Goal: Task Accomplishment & Management: Use online tool/utility

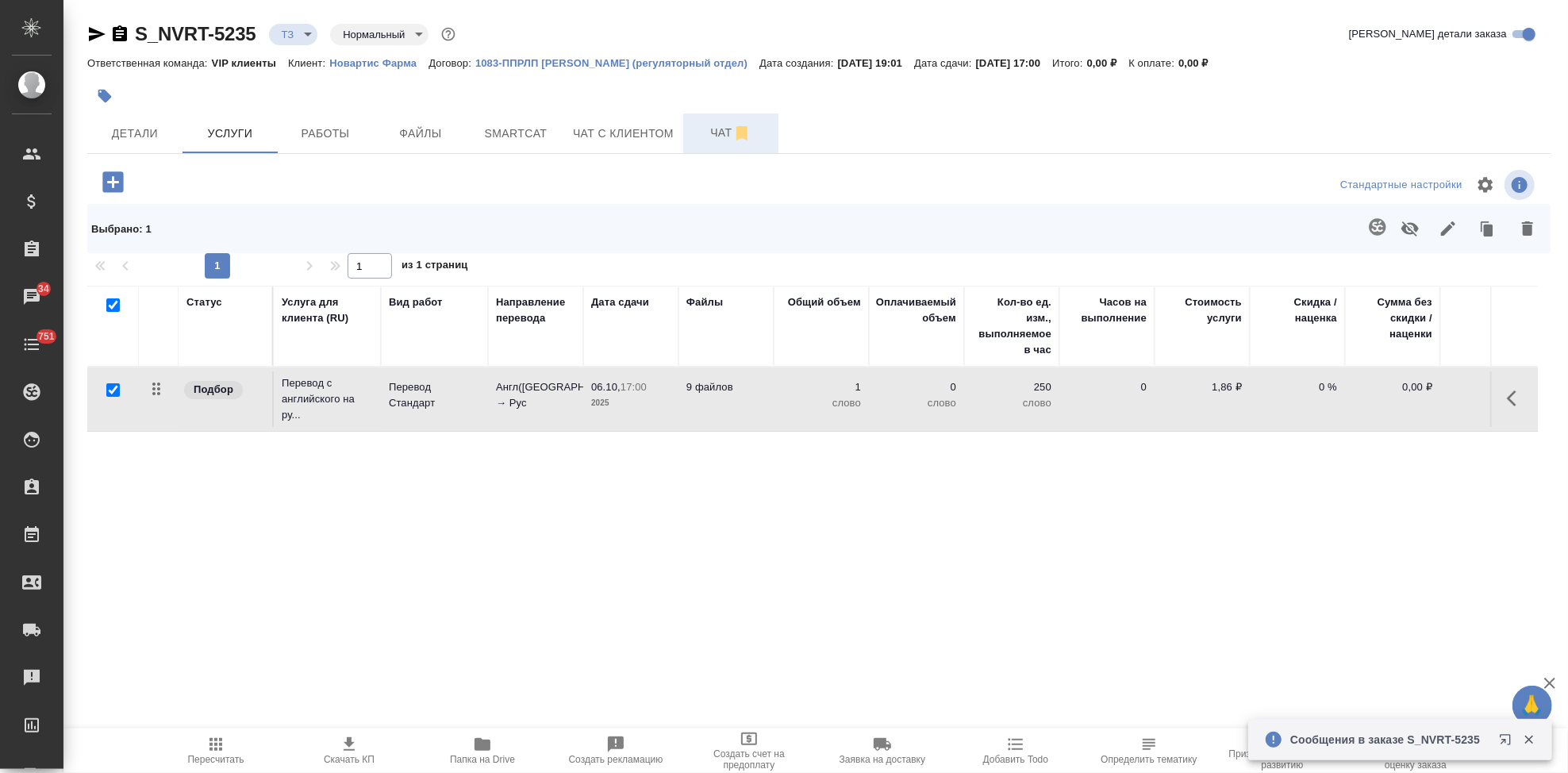
click at [703, 130] on span "Чат" at bounding box center [730, 133] width 76 height 20
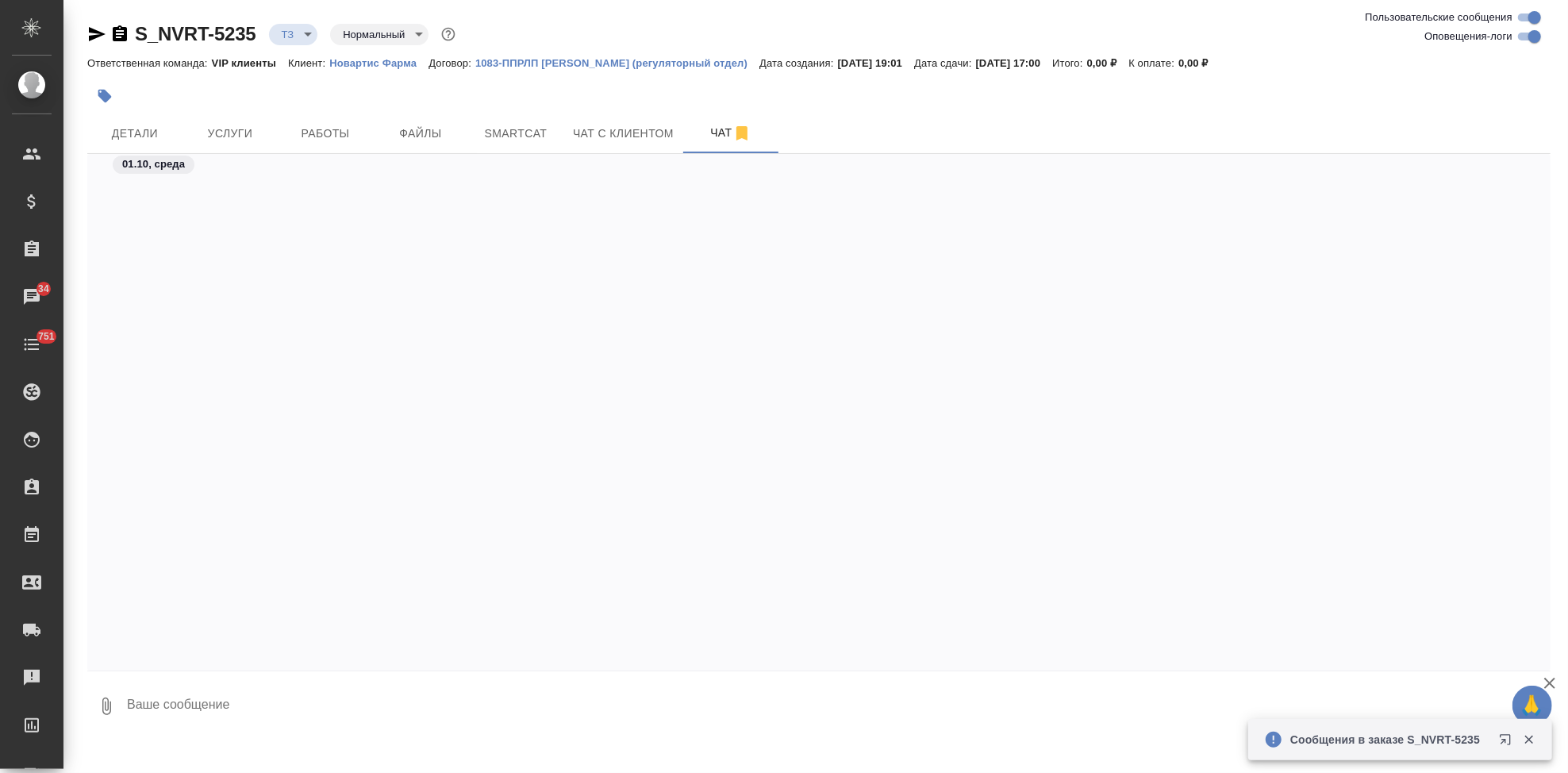
scroll to position [1000, 0]
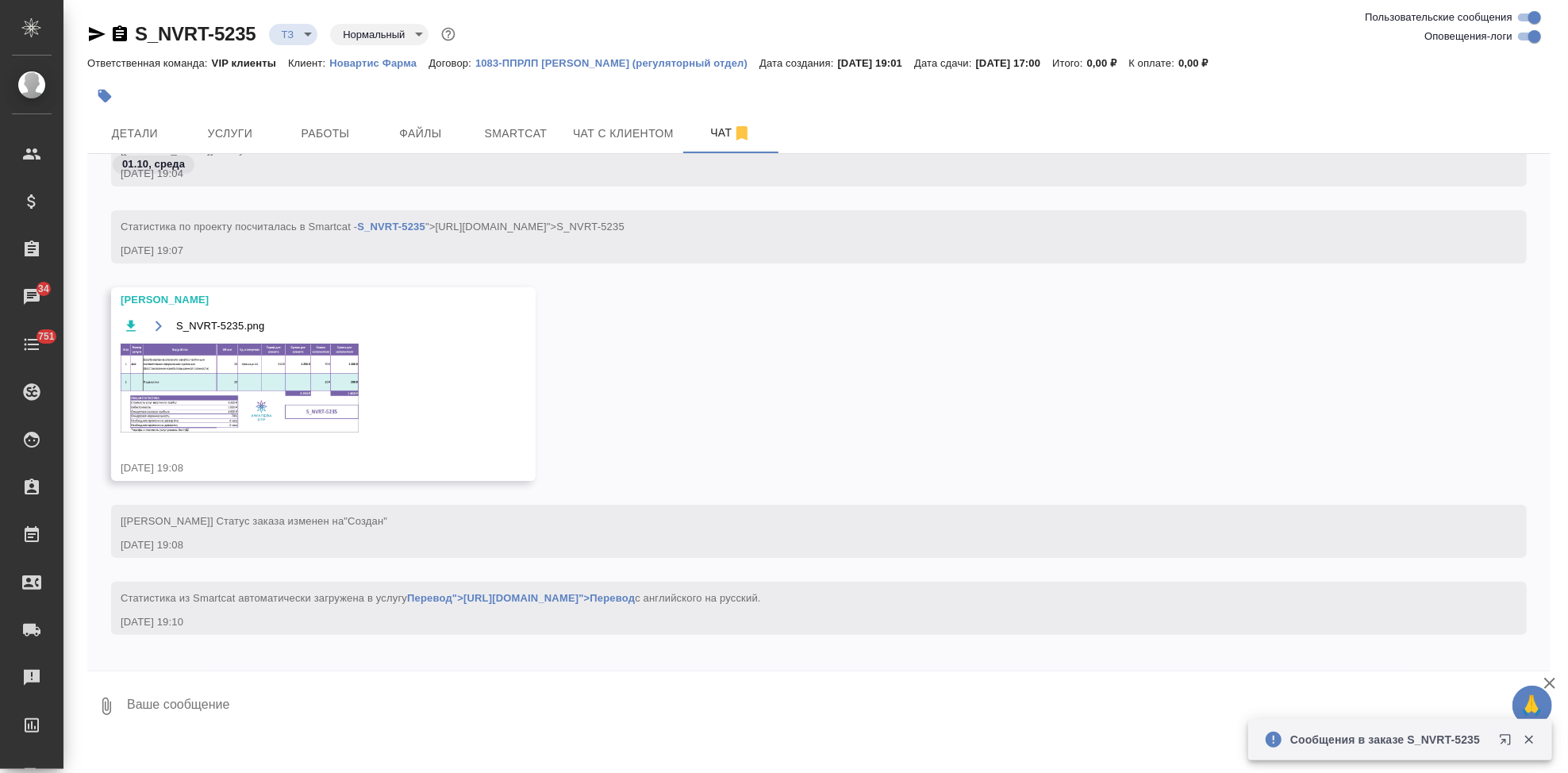
click at [279, 396] on img at bounding box center [239, 388] width 238 height 89
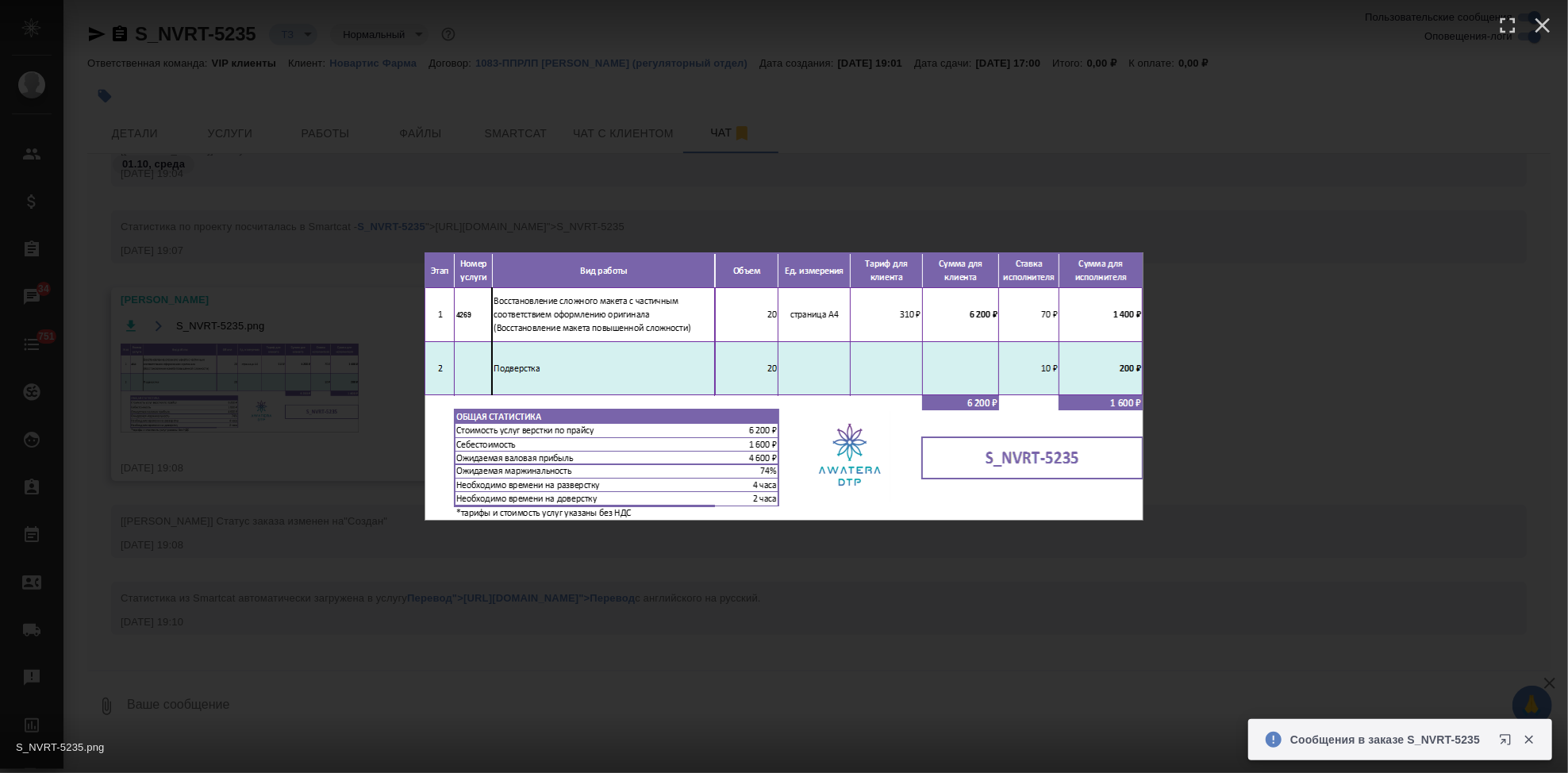
click at [743, 603] on div "S_NVRT-5235.png 1 of 1" at bounding box center [784, 386] width 1568 height 773
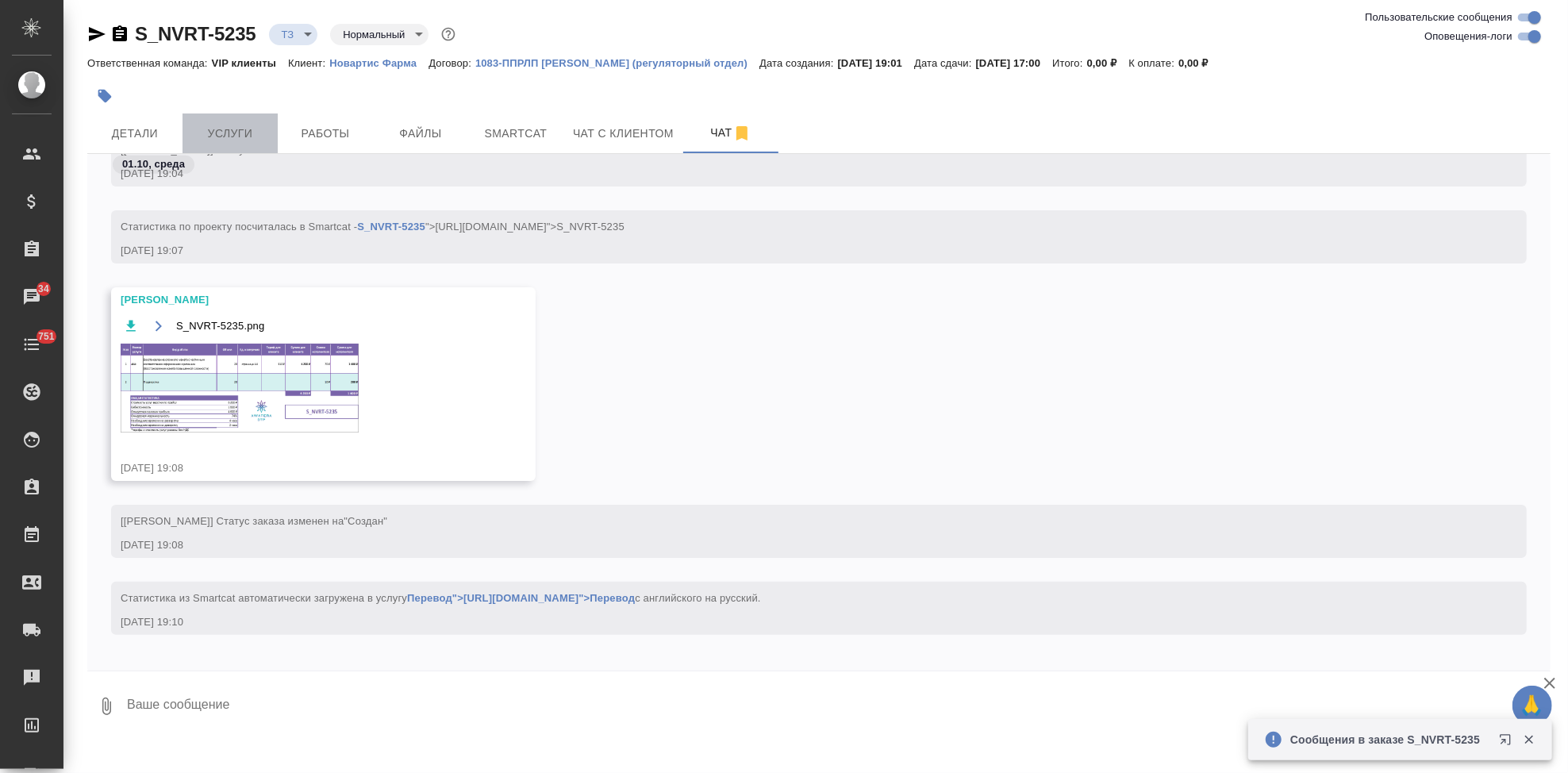
click at [232, 147] on button "Услуги" at bounding box center [230, 134] width 95 height 40
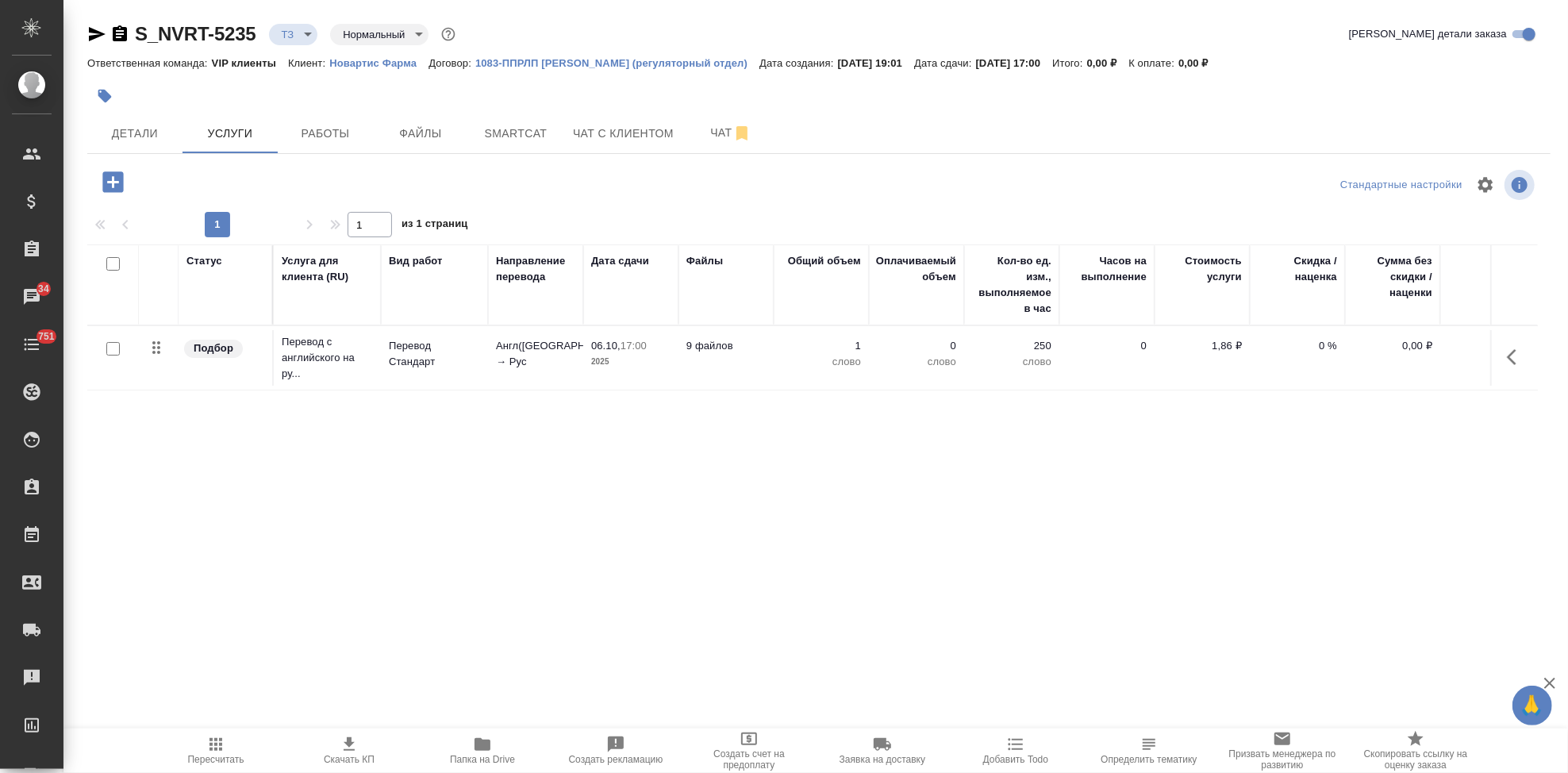
click at [106, 184] on icon "button" at bounding box center [112, 181] width 21 height 21
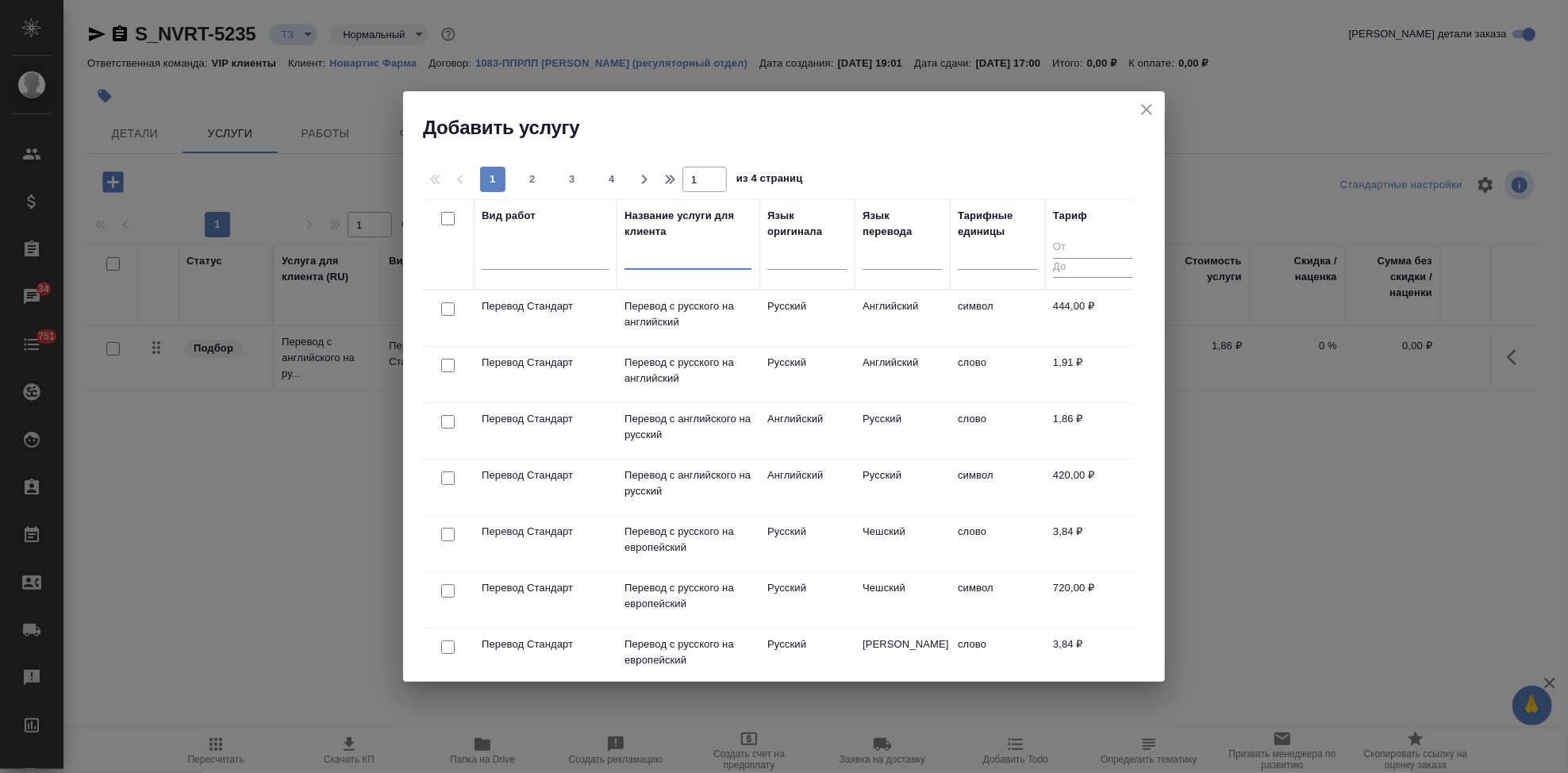
click at [662, 262] on input "text" at bounding box center [687, 260] width 127 height 20
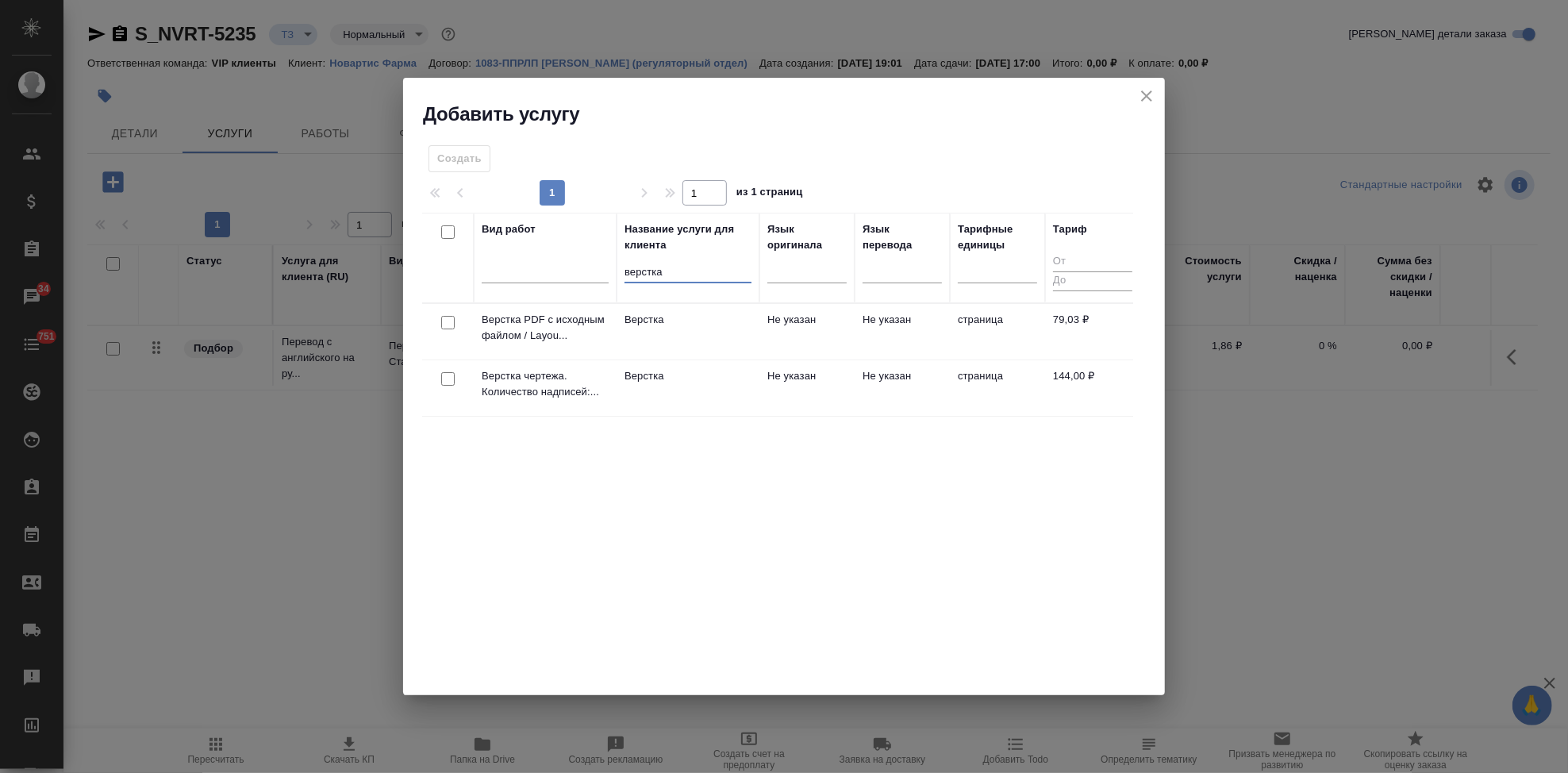
type input "верстка"
click at [790, 365] on td "Не указан" at bounding box center [807, 388] width 95 height 56
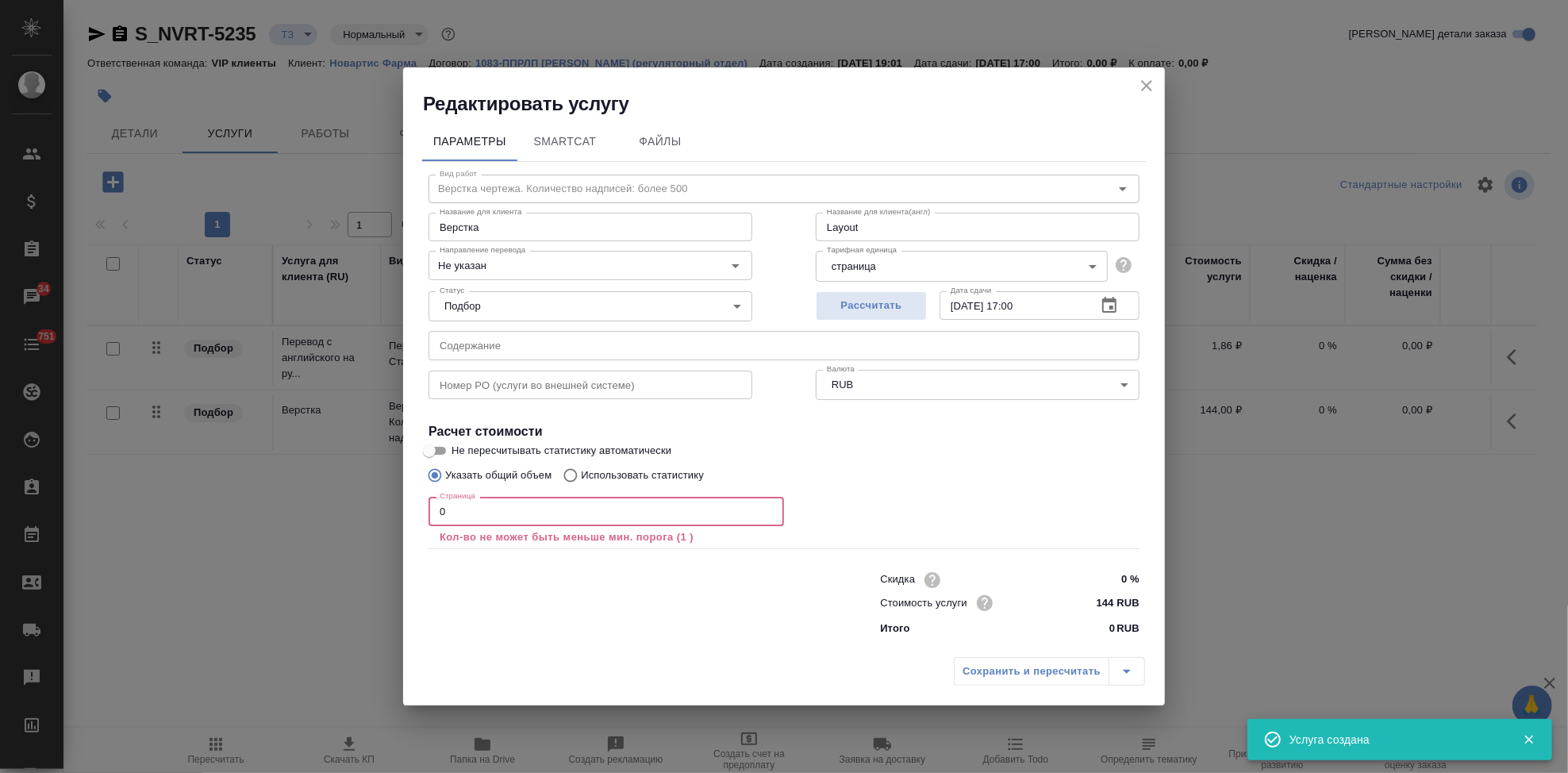
click at [524, 513] on input "0" at bounding box center [606, 511] width 355 height 28
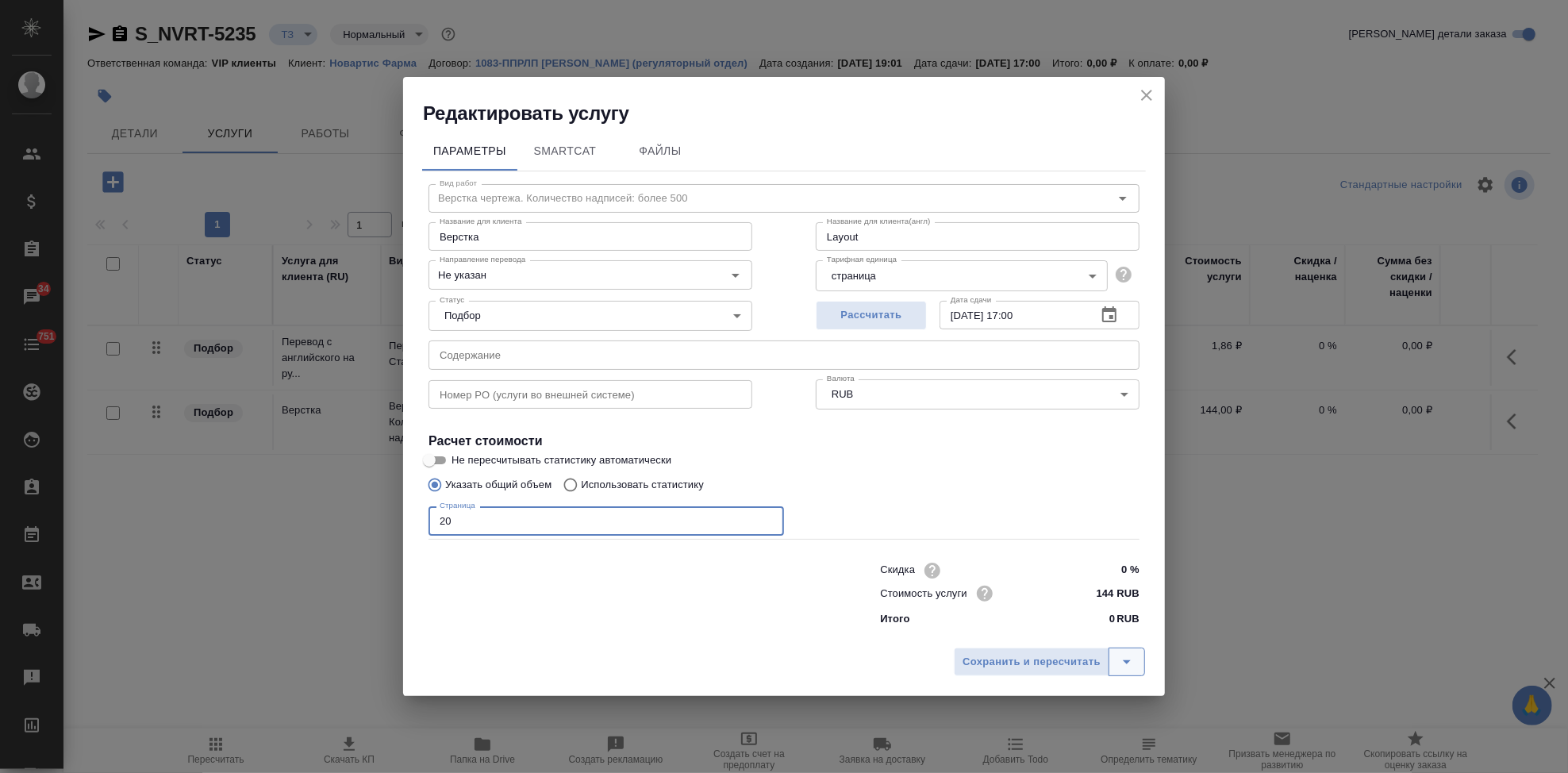
type input "20"
click at [1131, 660] on icon "split button" at bounding box center [1126, 662] width 19 height 19
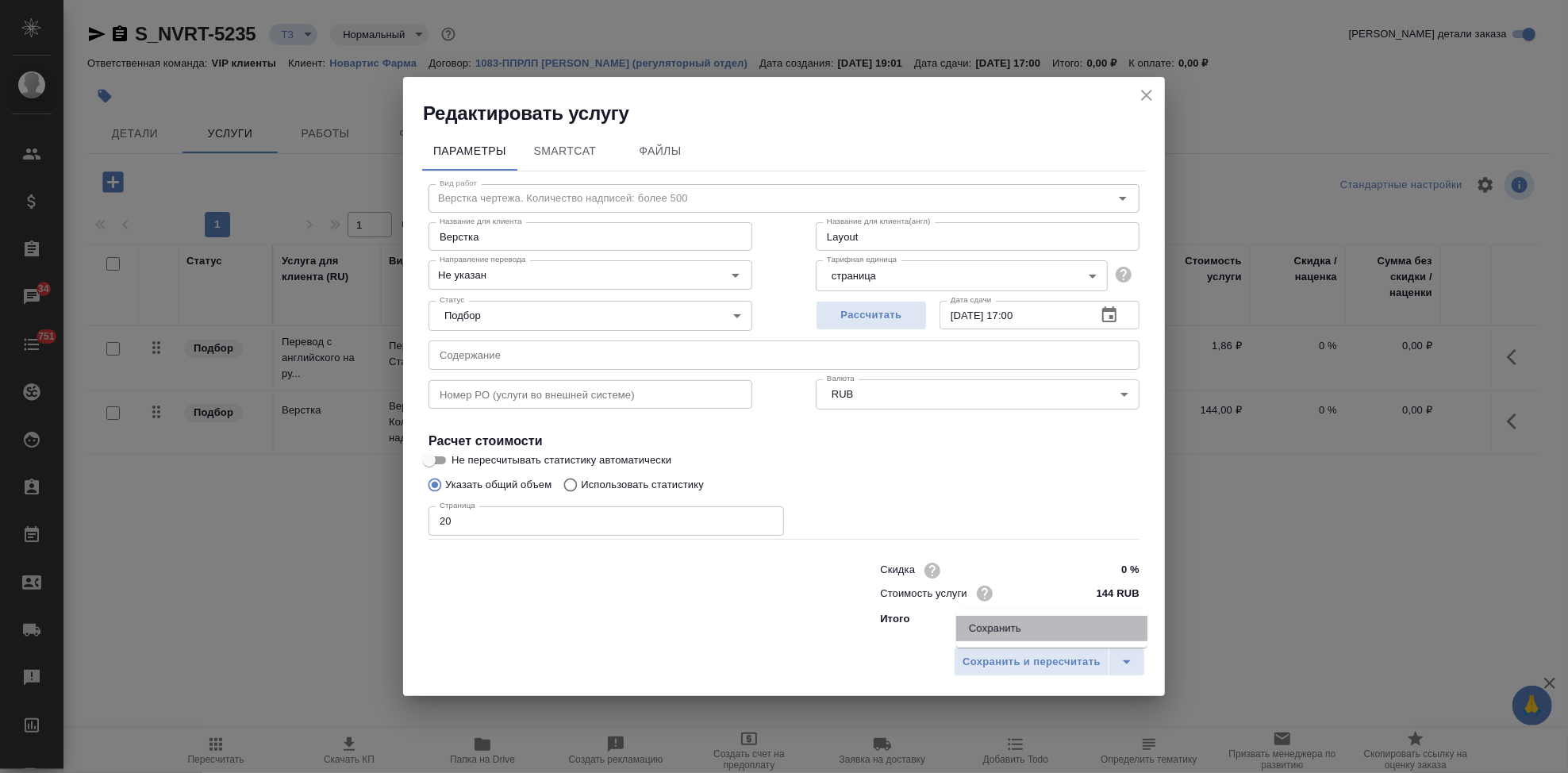
click at [1079, 634] on li "Сохранить" at bounding box center [1052, 629] width 191 height 26
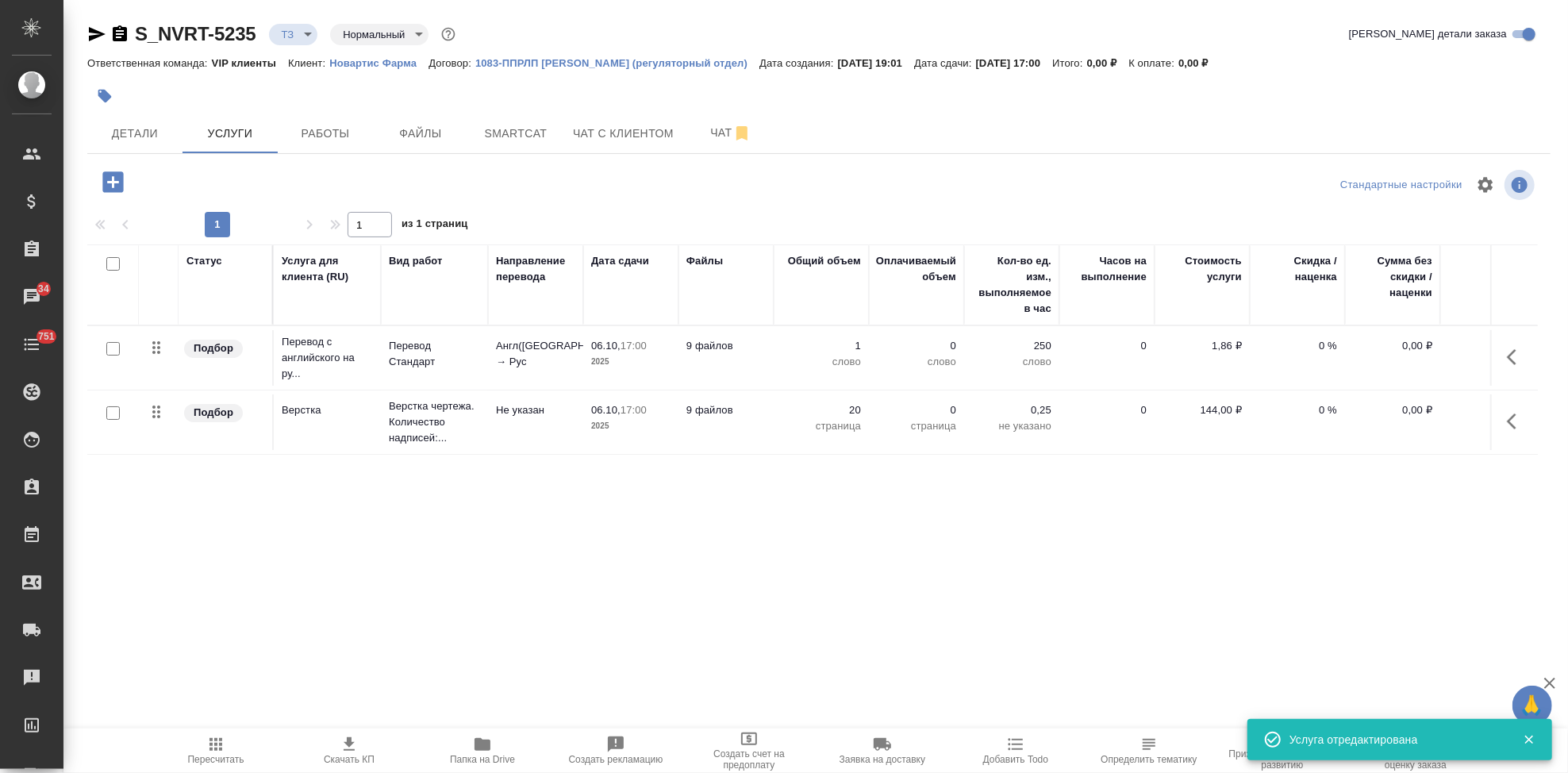
click at [1504, 356] on button "button" at bounding box center [1517, 357] width 38 height 38
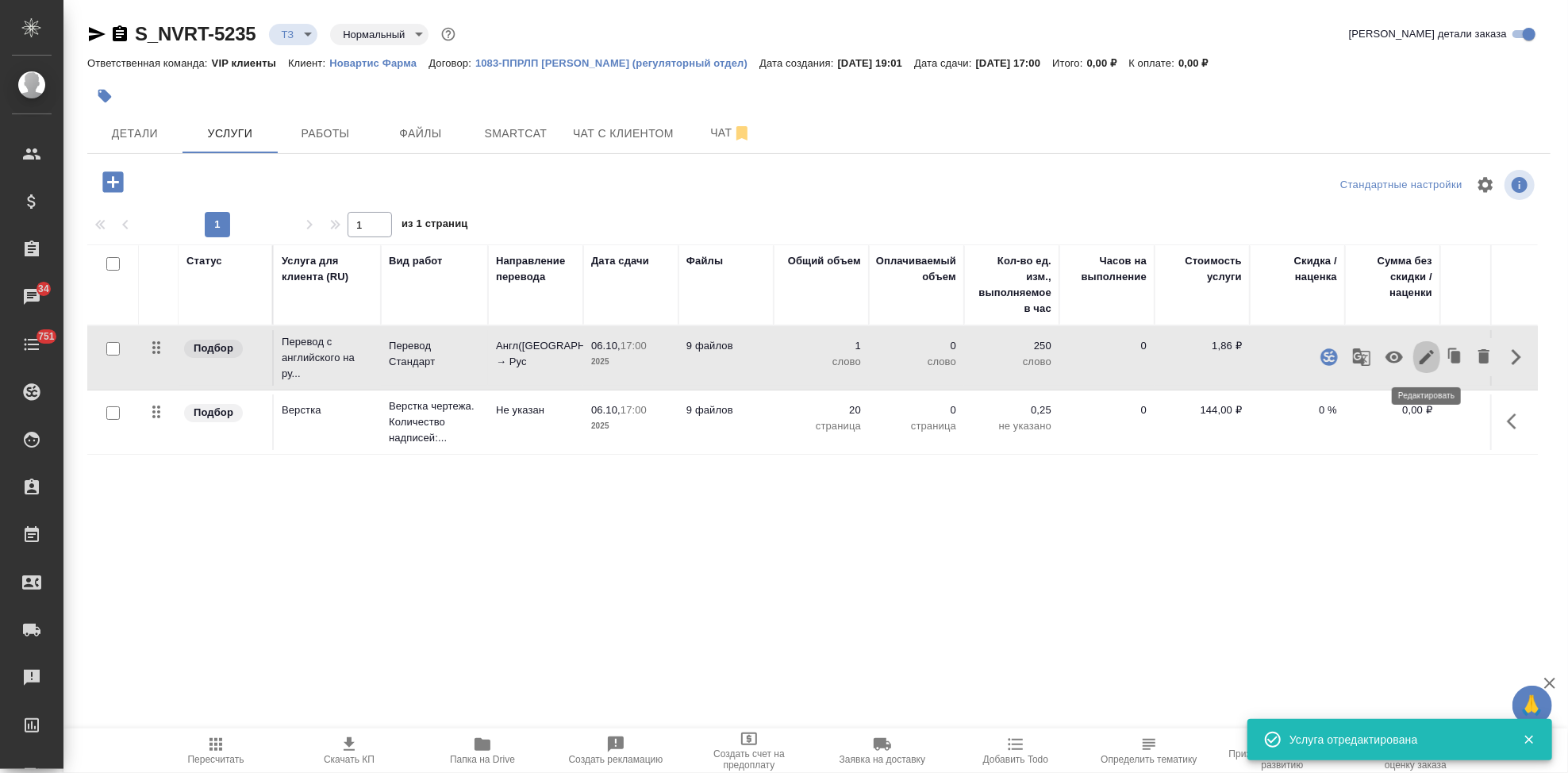
click at [1425, 356] on icon "button" at bounding box center [1426, 357] width 14 height 14
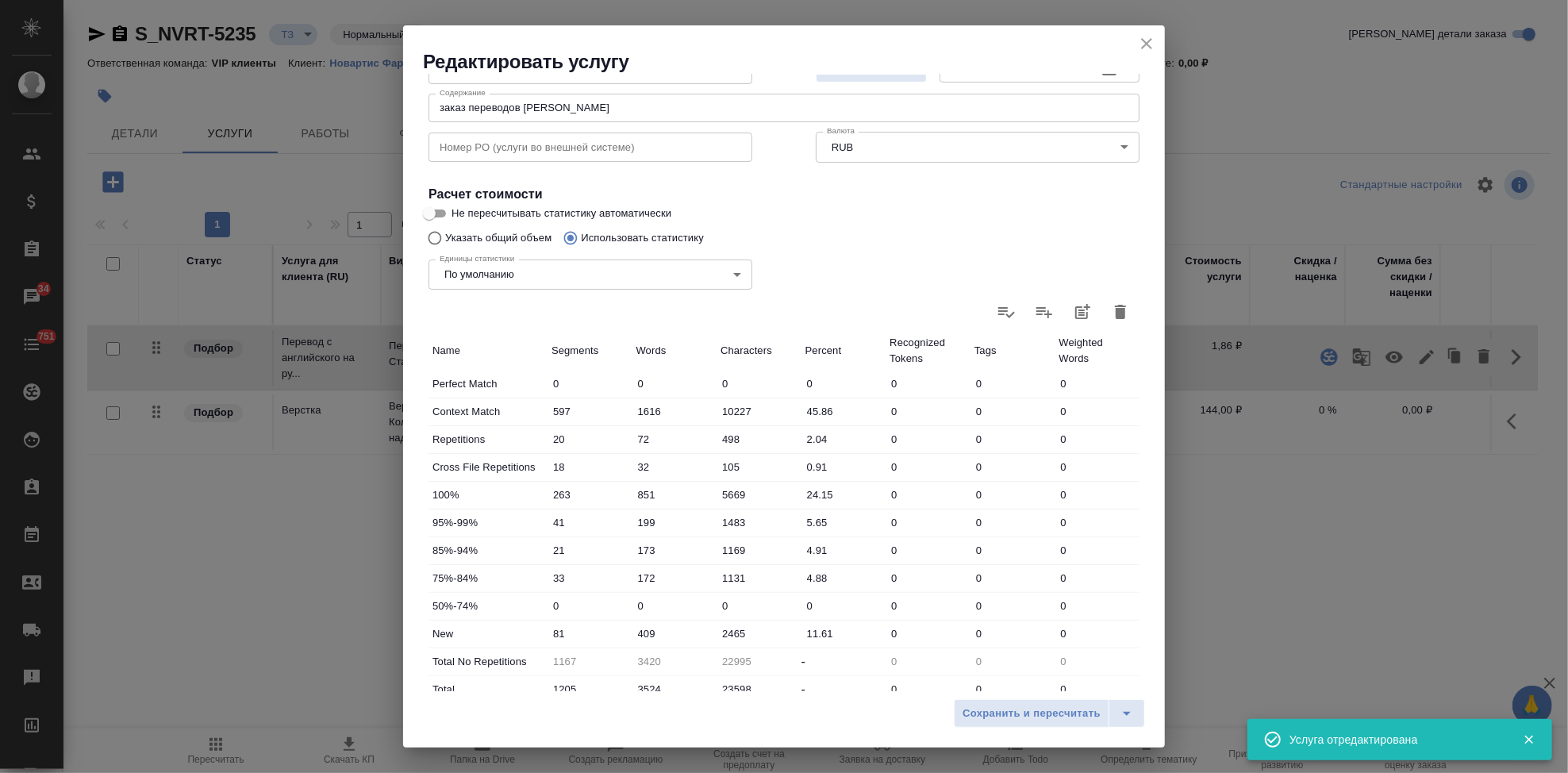
scroll to position [308, 0]
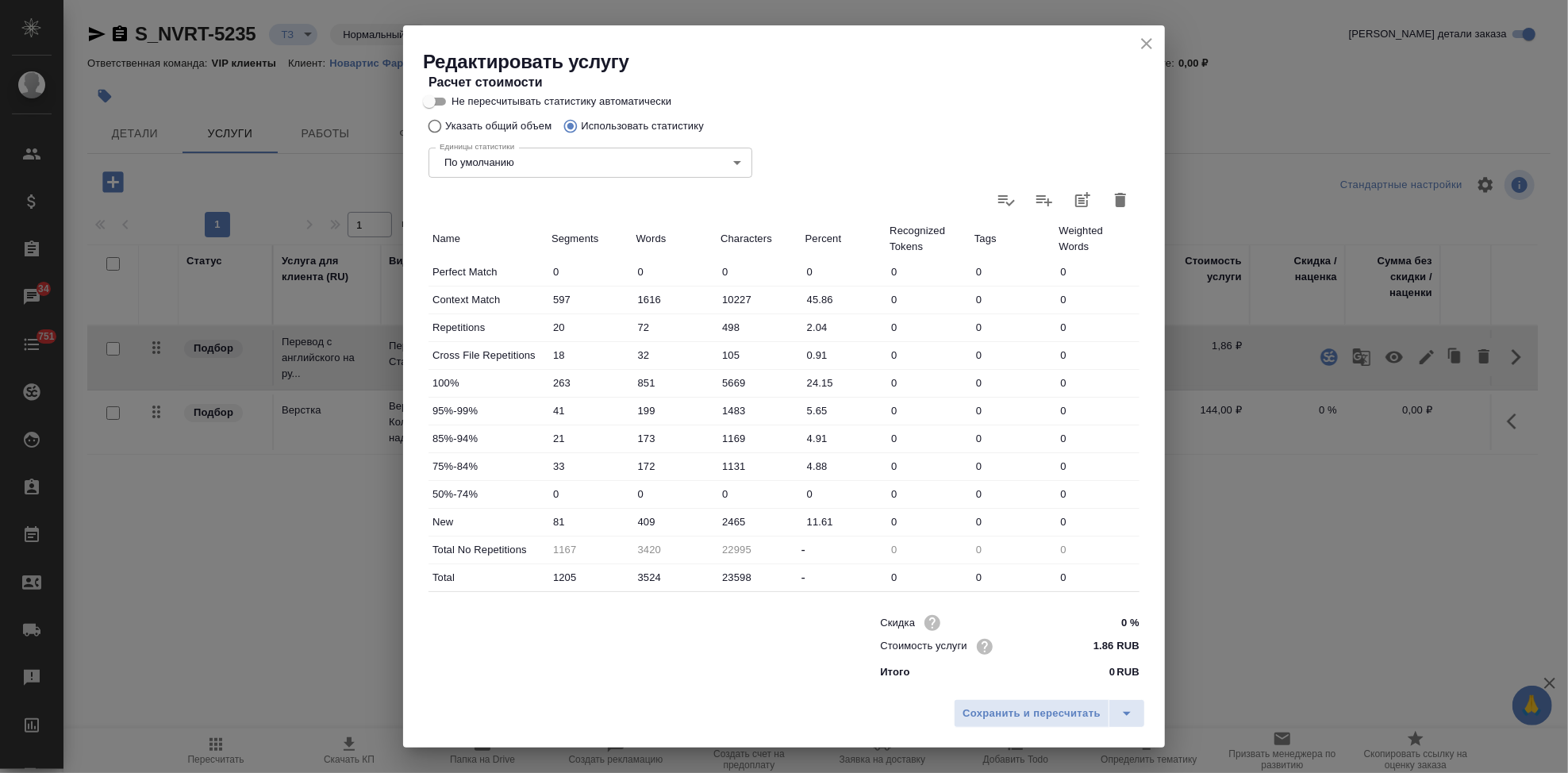
click at [642, 520] on input "409" at bounding box center [675, 522] width 85 height 23
type input "559"
click at [1131, 707] on icon "split button" at bounding box center [1126, 713] width 19 height 19
click at [1062, 690] on li "Сохранить" at bounding box center [1052, 680] width 191 height 26
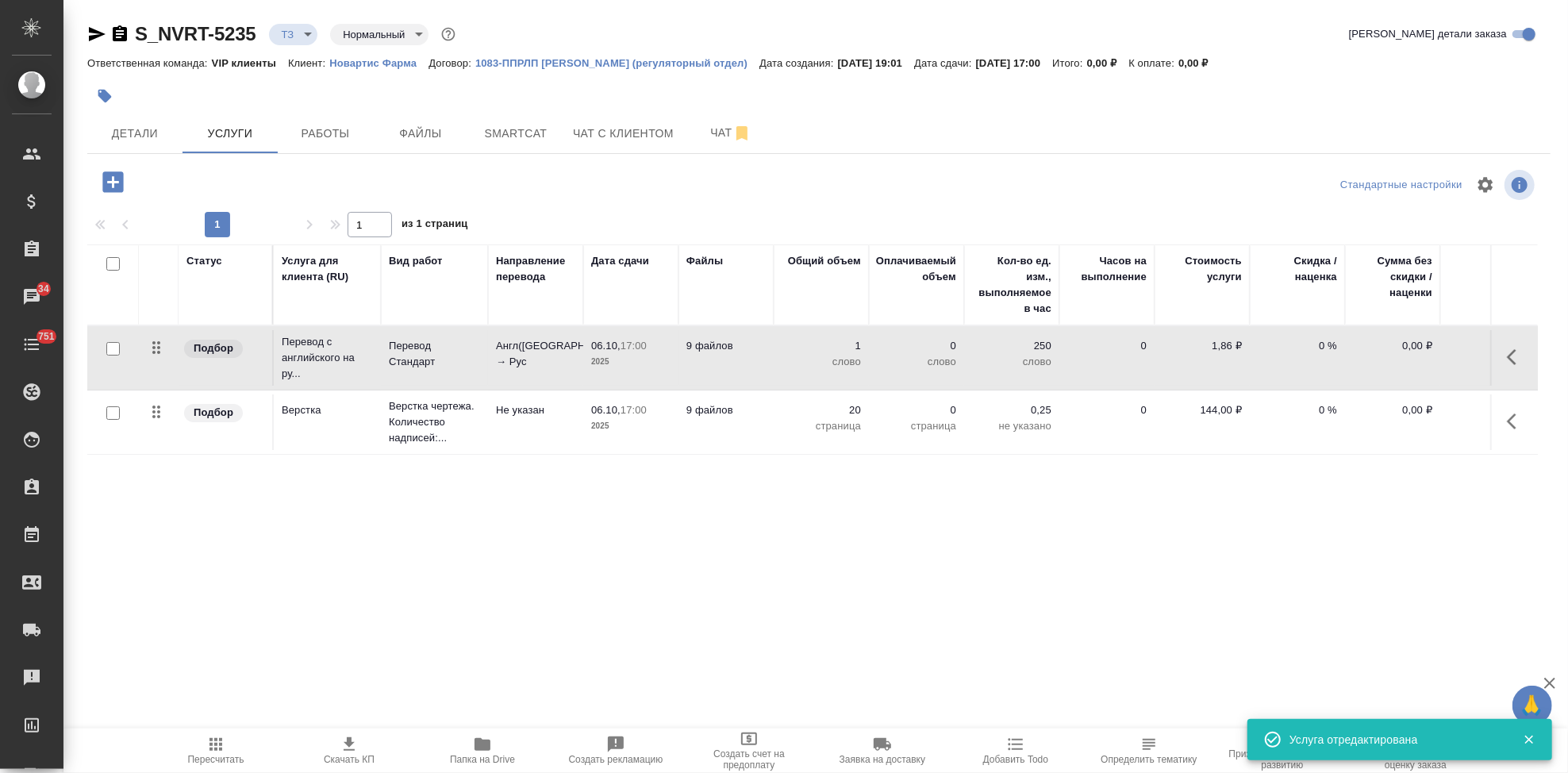
click at [213, 754] on span "Пересчитать" at bounding box center [217, 759] width 56 height 11
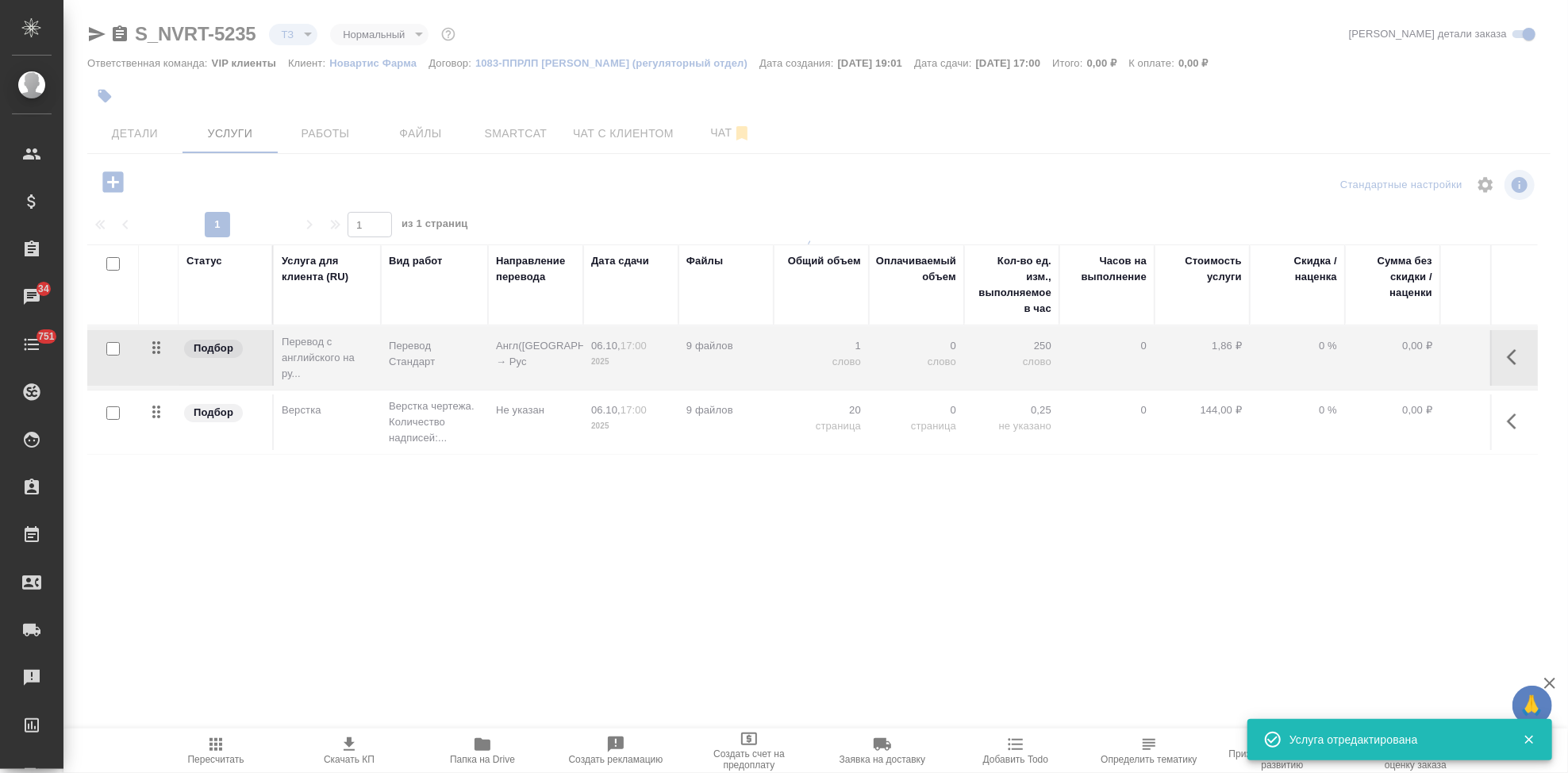
type input "new"
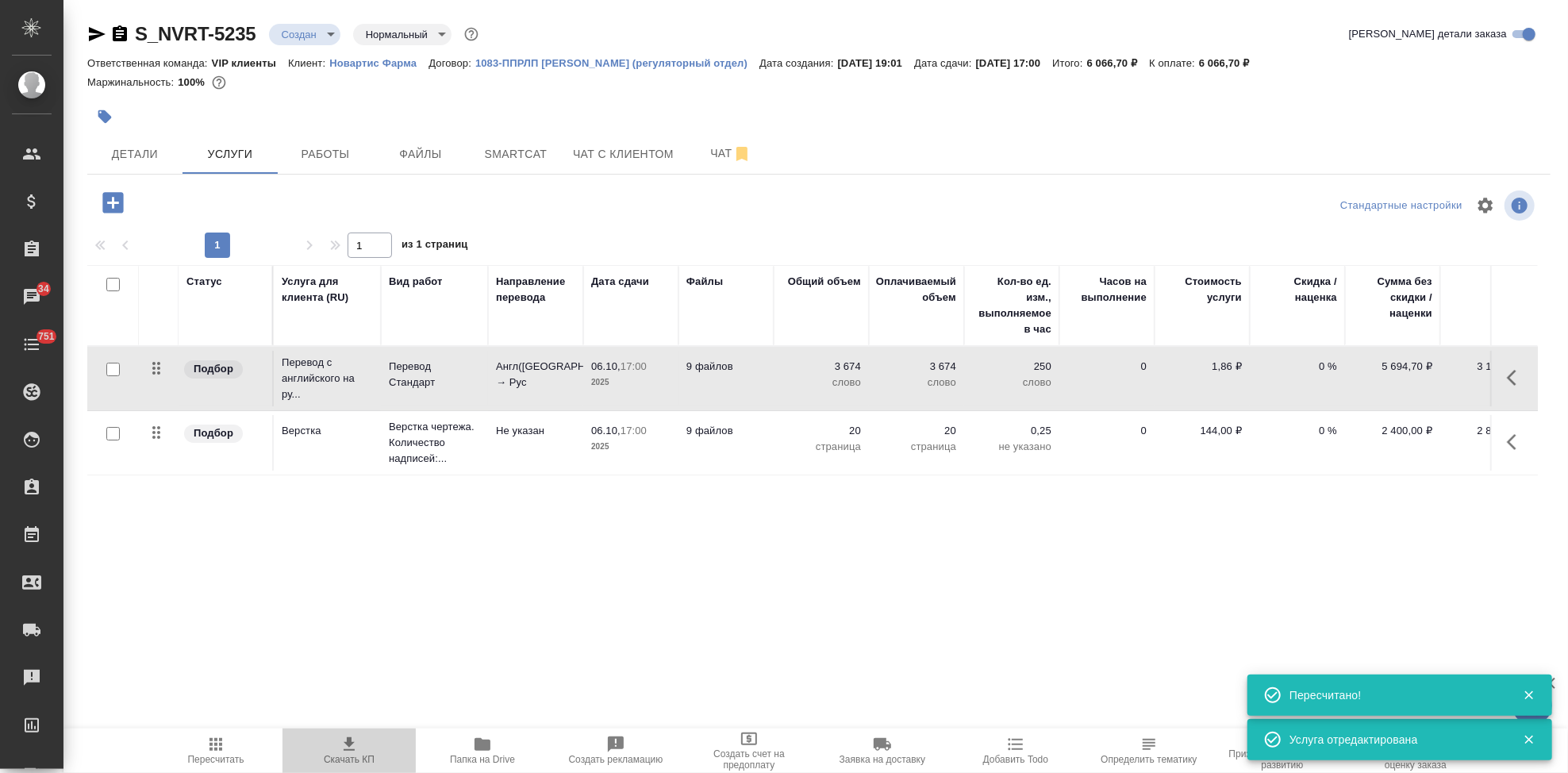
click at [359, 758] on span "Скачать КП" at bounding box center [349, 759] width 51 height 11
drag, startPoint x: 257, startPoint y: 34, endPoint x: 97, endPoint y: 33, distance: 160.0
click at [97, 33] on div "S_NVRT-5235 Создан new Нормальный normal" at bounding box center [284, 34] width 394 height 26
copy link "S_NVRT-5235"
